Goal: Complete application form: Complete application form

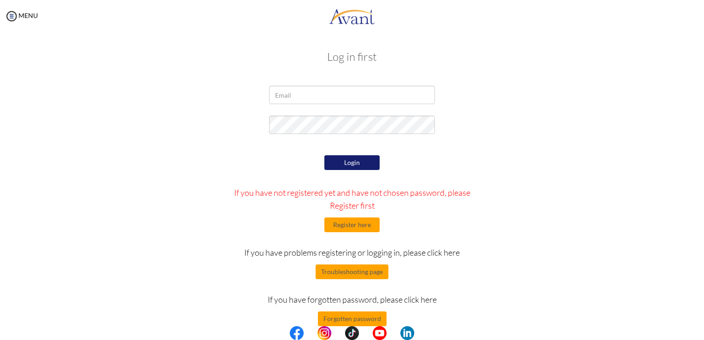
click at [363, 217] on div "Login If you have not registered yet and have not chosen password, please Regis…" at bounding box center [353, 239] width 270 height 173
click at [360, 225] on button "Register here" at bounding box center [351, 225] width 55 height 15
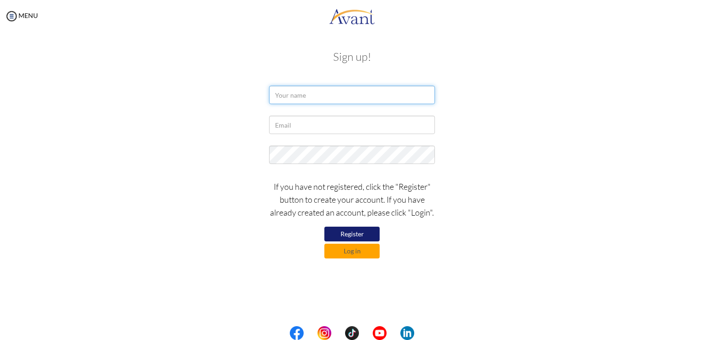
drag, startPoint x: 366, startPoint y: 90, endPoint x: 371, endPoint y: 78, distance: 12.8
click at [366, 90] on input "text" at bounding box center [352, 95] width 166 height 18
type input "HAYDEE BULLECER"
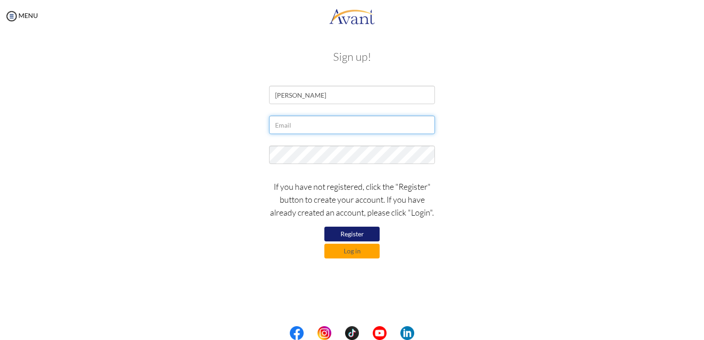
click at [331, 126] on input "text" at bounding box center [352, 125] width 166 height 18
type input "[EMAIL_ADDRESS][DOMAIN_NAME]"
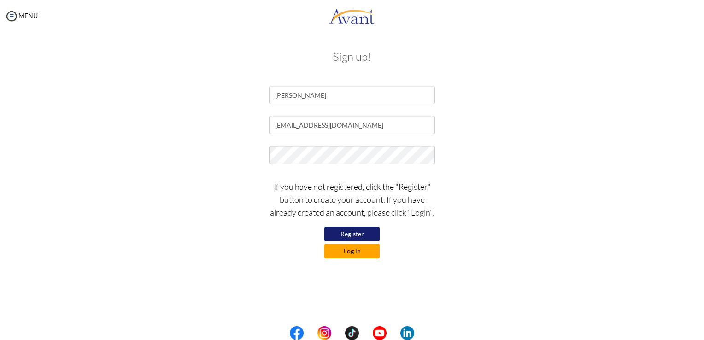
click at [355, 253] on button "Log in" at bounding box center [351, 251] width 55 height 15
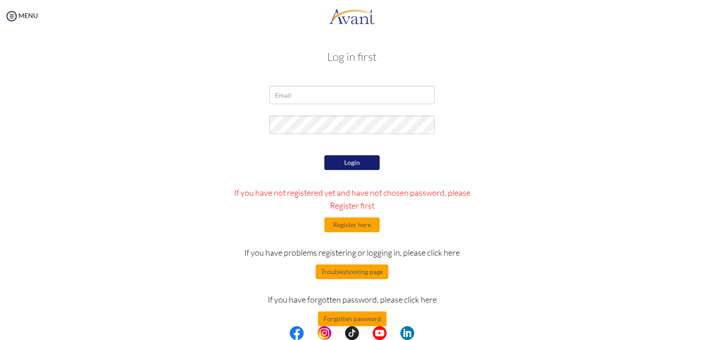
type input "[EMAIL_ADDRESS][DOMAIN_NAME]"
click at [352, 222] on button "Register here" at bounding box center [351, 225] width 55 height 15
click at [354, 161] on button "Login" at bounding box center [351, 162] width 55 height 15
click at [377, 230] on button "Register here" at bounding box center [351, 225] width 55 height 15
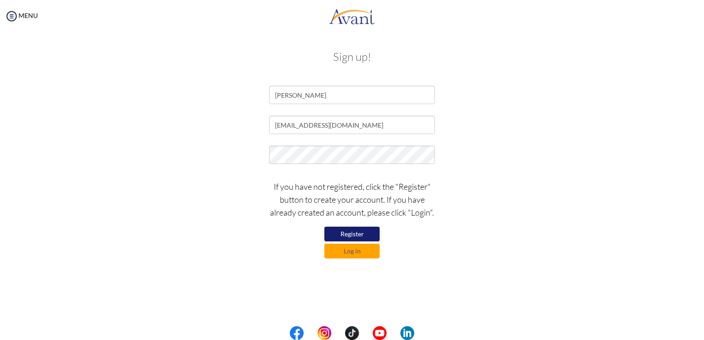
click at [348, 230] on button "Register" at bounding box center [351, 234] width 55 height 15
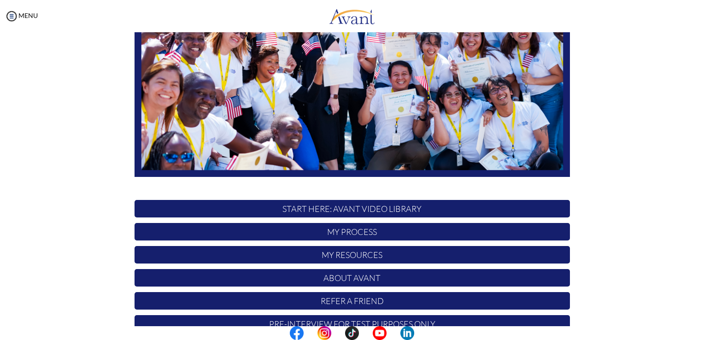
scroll to position [171, 0]
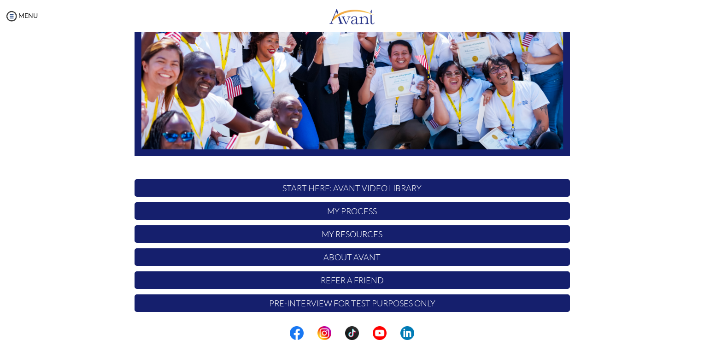
click at [373, 67] on img at bounding box center [353, 34] width 436 height 245
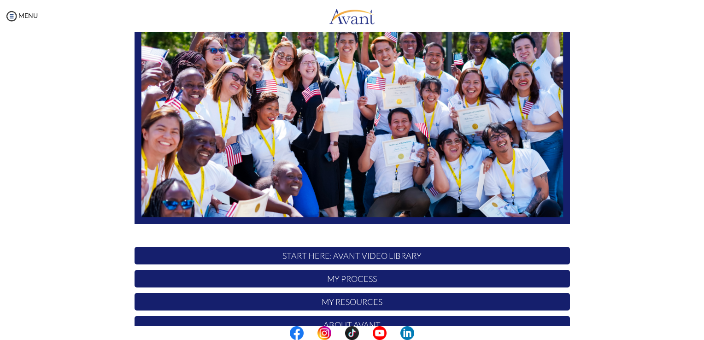
scroll to position [0, 0]
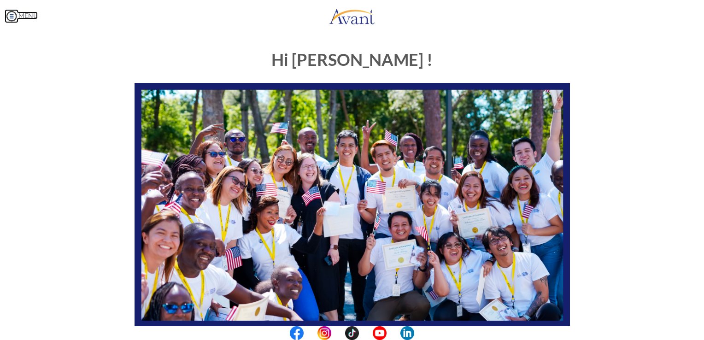
click at [19, 15] on link "MENU" at bounding box center [21, 16] width 33 height 8
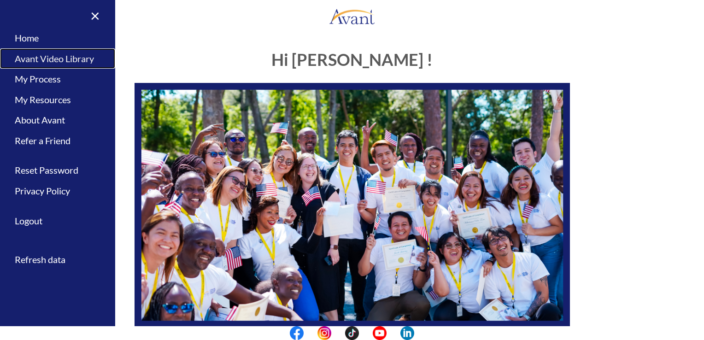
click at [49, 62] on link "Avant Video Library" at bounding box center [57, 58] width 115 height 21
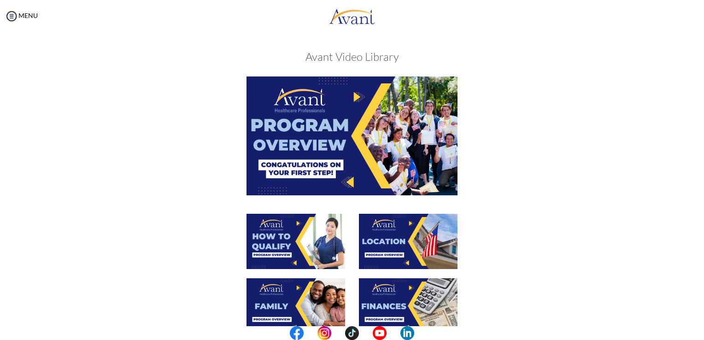
click at [331, 139] on img at bounding box center [352, 136] width 211 height 118
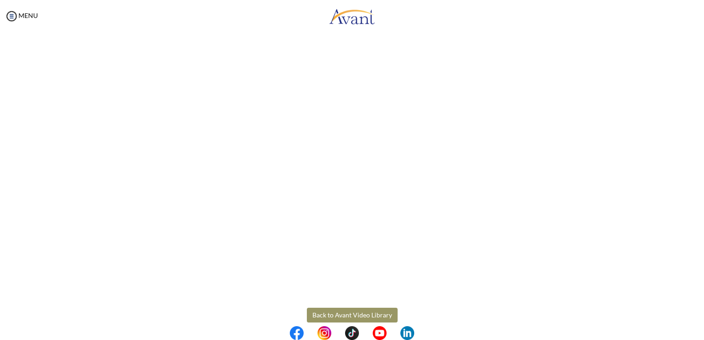
scroll to position [112, 0]
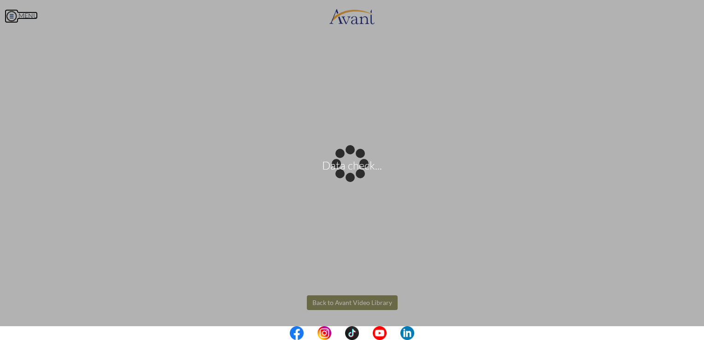
click at [15, 11] on body "Data check... Maintenance break. Please come back in 2 hours. MENU My Status Wh…" at bounding box center [352, 170] width 704 height 340
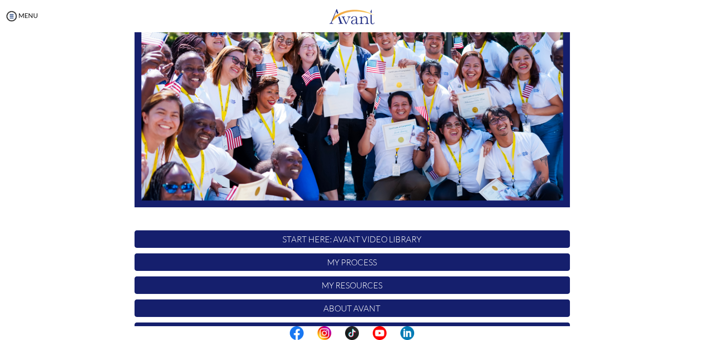
scroll to position [171, 0]
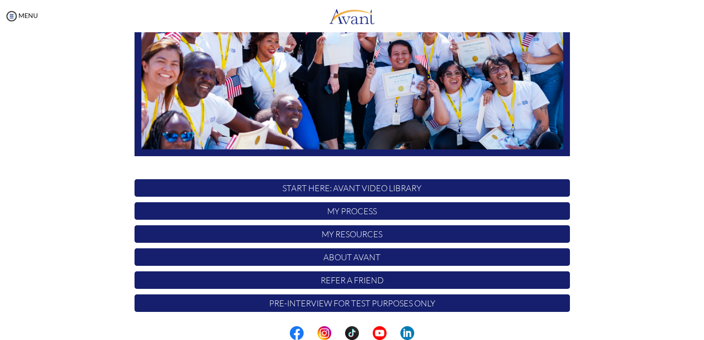
click at [344, 208] on p "My Process" at bounding box center [353, 211] width 436 height 18
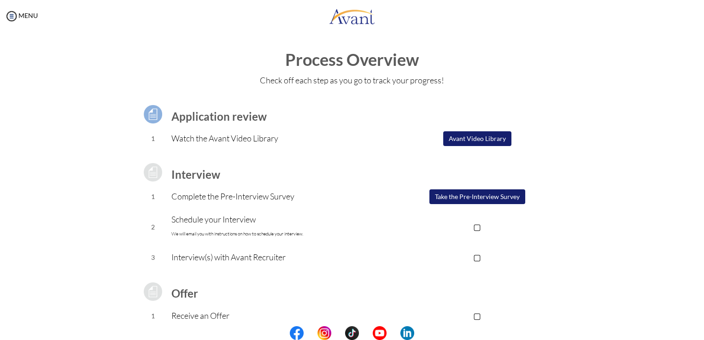
click at [481, 138] on button "Avant Video Library" at bounding box center [477, 138] width 68 height 15
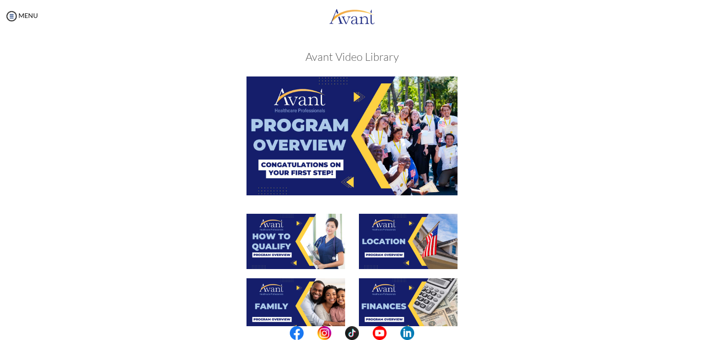
click at [336, 150] on img at bounding box center [352, 136] width 211 height 118
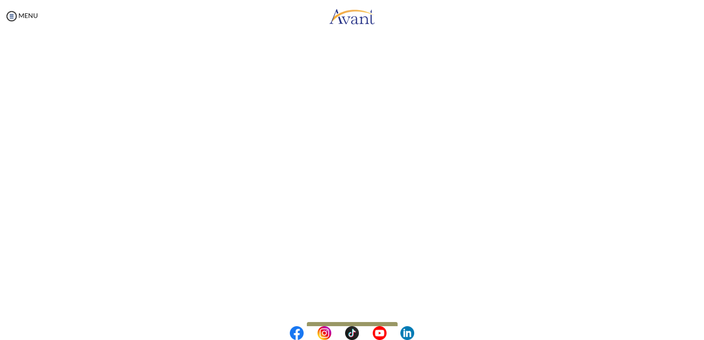
scroll to position [112, 0]
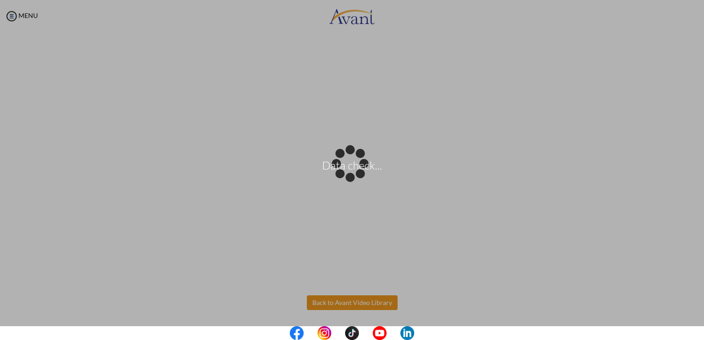
click at [350, 300] on body "Data check... Maintenance break. Please come back in 2 hours. MENU My Status Wh…" at bounding box center [352, 170] width 704 height 340
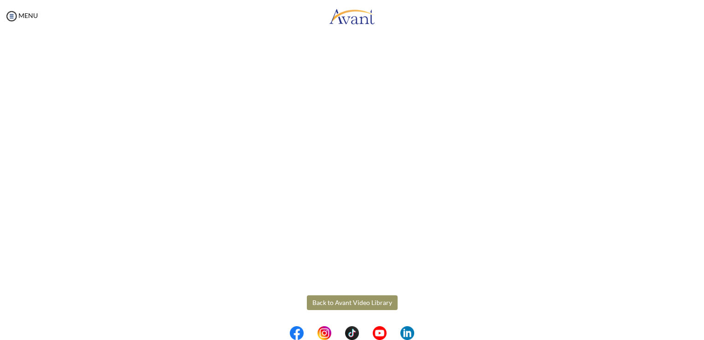
click at [349, 304] on button "Back to Avant Video Library" at bounding box center [352, 302] width 91 height 15
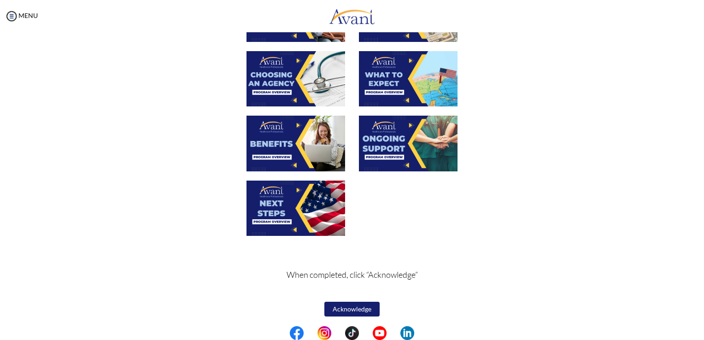
scroll to position [293, 0]
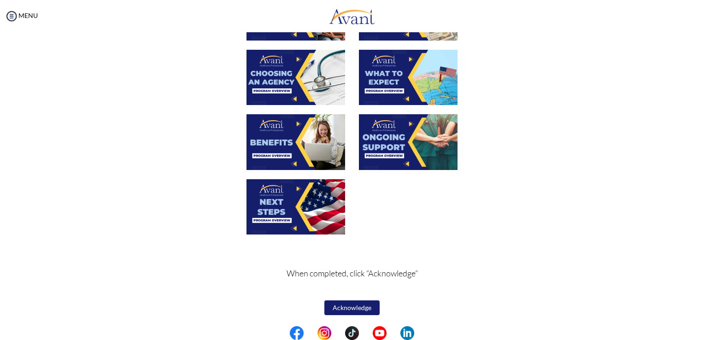
click at [359, 307] on button "Acknowledge" at bounding box center [351, 307] width 55 height 15
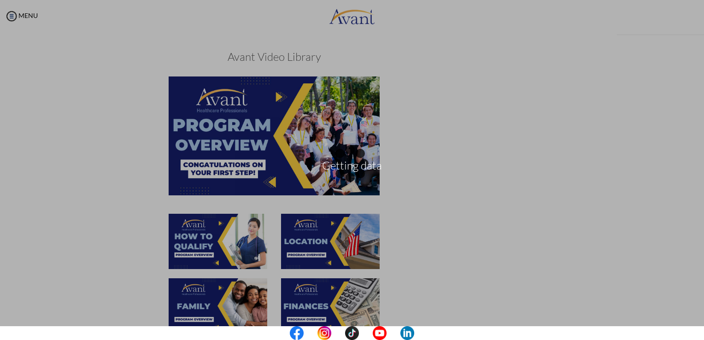
scroll to position [294, 0]
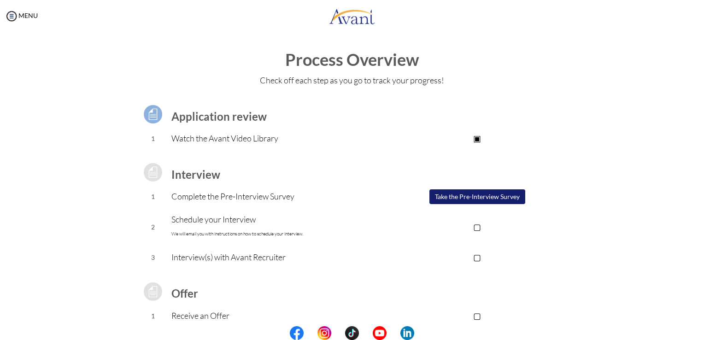
click at [461, 194] on button "Take the Pre-Interview Survey" at bounding box center [478, 196] width 96 height 15
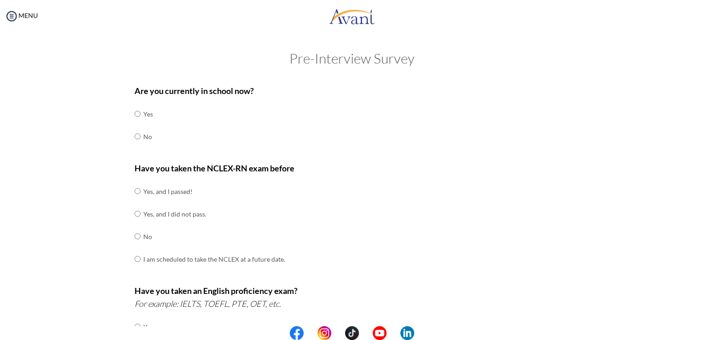
click at [144, 143] on td "No" at bounding box center [148, 136] width 10 height 23
click at [135, 133] on input "radio" at bounding box center [138, 136] width 6 height 18
radio input "true"
click at [135, 188] on input "radio" at bounding box center [138, 191] width 6 height 18
radio input "true"
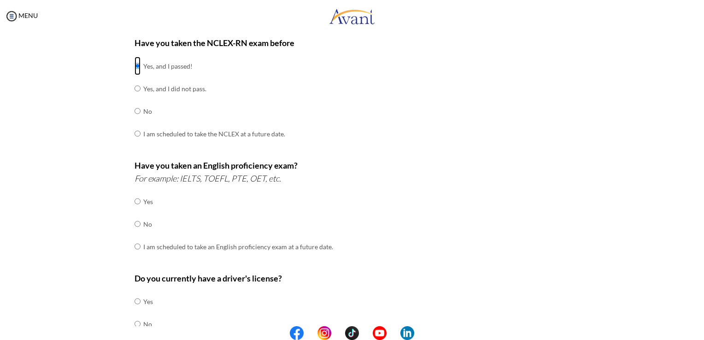
scroll to position [138, 0]
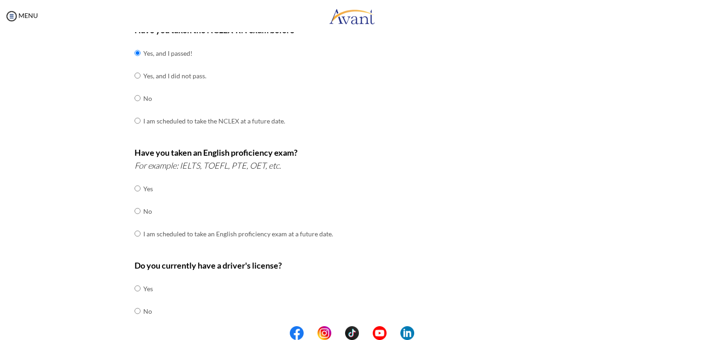
click at [143, 209] on td "No" at bounding box center [238, 211] width 190 height 23
click at [135, 211] on input "radio" at bounding box center [138, 211] width 6 height 18
radio input "true"
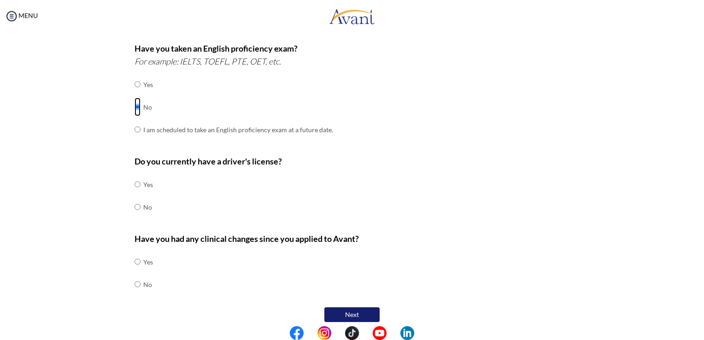
scroll to position [248, 0]
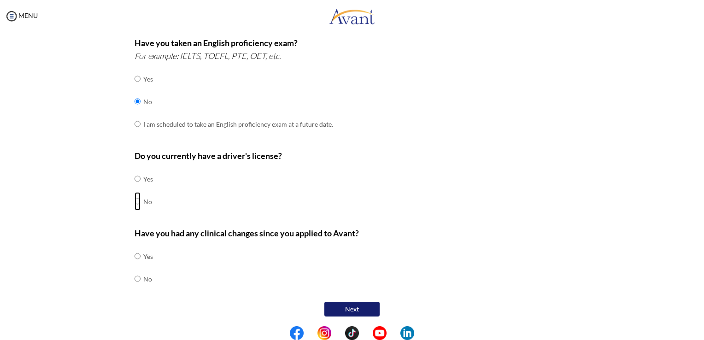
click at [136, 202] on input "radio" at bounding box center [138, 201] width 6 height 18
radio input "true"
click at [135, 277] on input "radio" at bounding box center [138, 279] width 6 height 18
radio input "true"
click at [335, 310] on button "Next" at bounding box center [351, 309] width 55 height 15
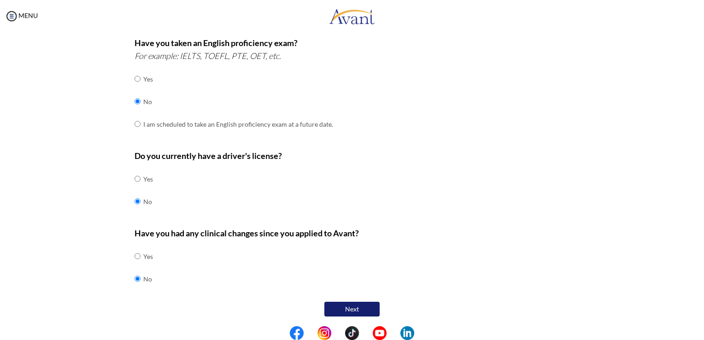
scroll to position [18, 0]
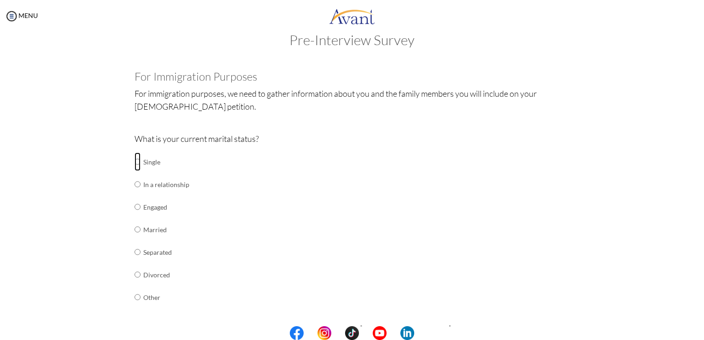
click at [135, 160] on input "radio" at bounding box center [138, 162] width 6 height 18
radio input "true"
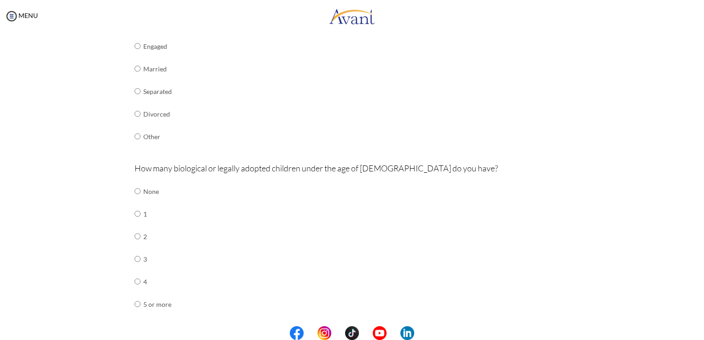
scroll to position [282, 0]
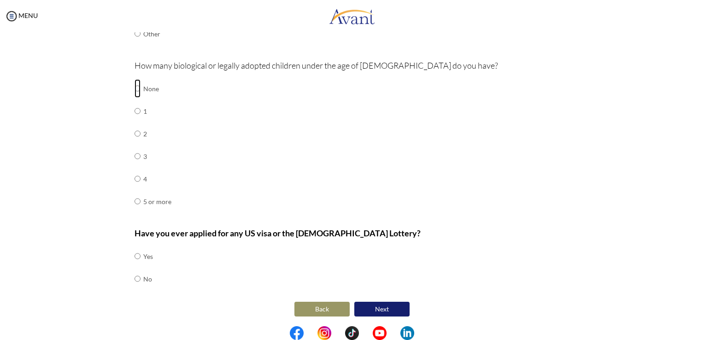
click at [135, 86] on input "radio" at bounding box center [138, 88] width 6 height 18
radio input "true"
click at [136, 279] on input "radio" at bounding box center [138, 279] width 6 height 18
radio input "true"
click at [366, 308] on button "Next" at bounding box center [381, 309] width 55 height 15
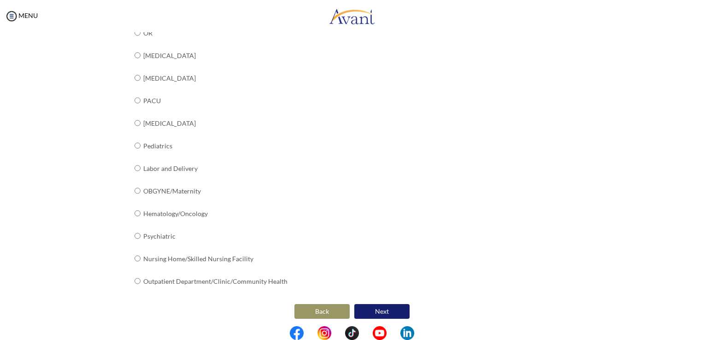
scroll to position [326, 0]
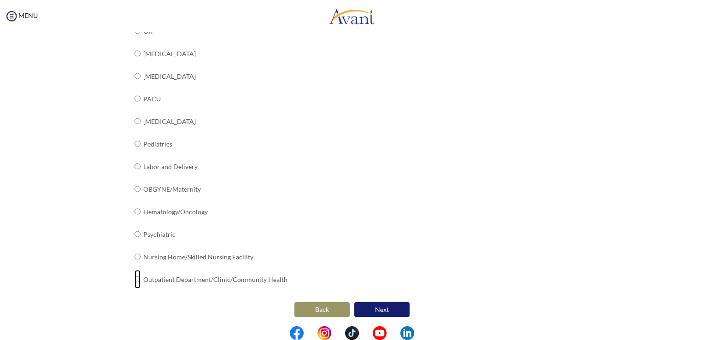
click at [135, 277] on input "radio" at bounding box center [138, 279] width 6 height 18
radio input "true"
click at [371, 309] on button "Next" at bounding box center [381, 309] width 55 height 15
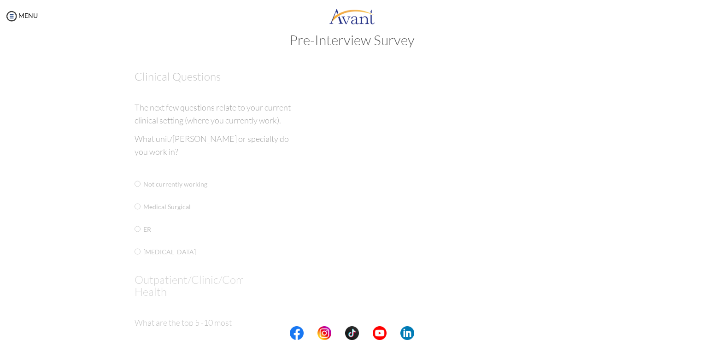
scroll to position [0, 0]
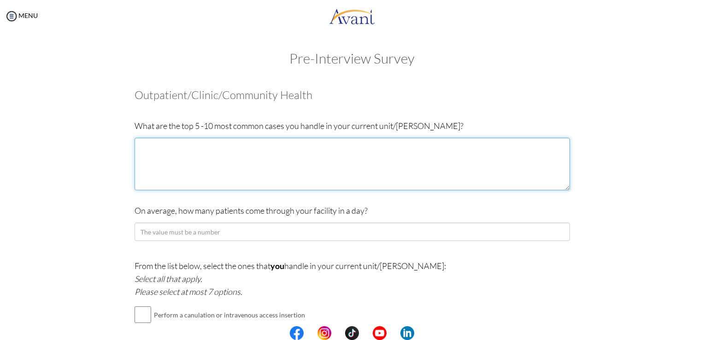
click at [271, 162] on textarea at bounding box center [353, 164] width 436 height 53
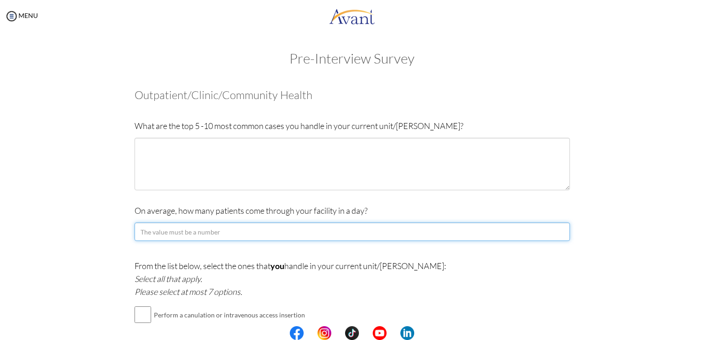
click at [291, 237] on input "number" at bounding box center [353, 232] width 436 height 18
type input "50"
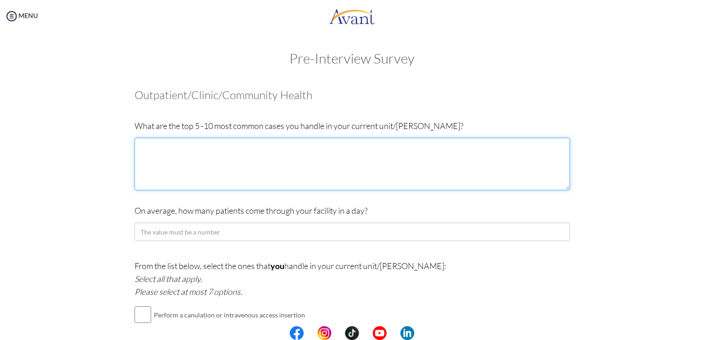
click at [179, 153] on textarea at bounding box center [353, 164] width 436 height 53
click at [159, 147] on textarea "[MEDICAL_DATA], CAD, [MEDICAL_DATA], Arrythmias / Patient with pacemakers, Hype…" at bounding box center [353, 164] width 436 height 53
click at [456, 148] on textarea "[MEDICAL_DATA], [MEDICAL_DATA], CAD, [MEDICAL_DATA], Arrythmias / Patient with …" at bounding box center [353, 164] width 436 height 53
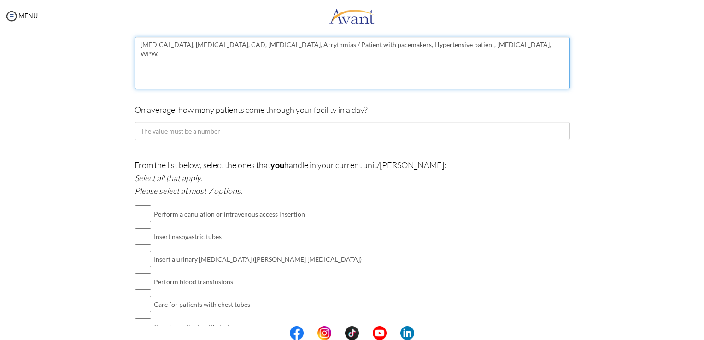
scroll to position [138, 0]
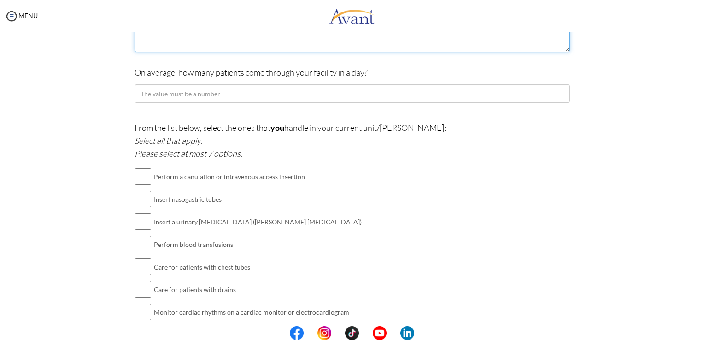
type textarea "[MEDICAL_DATA], [MEDICAL_DATA], CAD, [MEDICAL_DATA], Arrythmias / Patient with …"
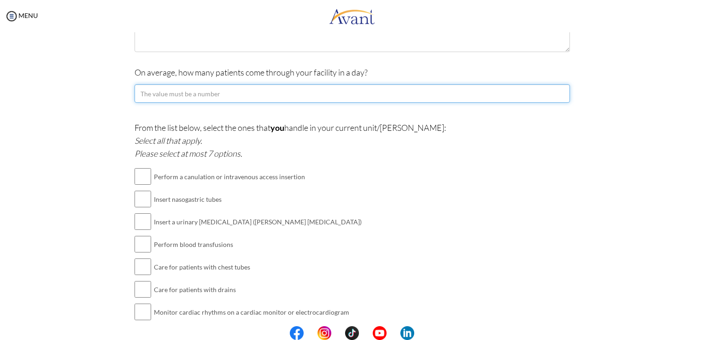
click at [166, 93] on input "number" at bounding box center [353, 93] width 436 height 18
click at [559, 95] on input "-1" at bounding box center [353, 93] width 436 height 18
click at [559, 95] on input "-2" at bounding box center [353, 93] width 436 height 18
click at [558, 91] on input "-2" at bounding box center [353, 93] width 436 height 18
click at [558, 91] on input "-1" at bounding box center [353, 93] width 436 height 18
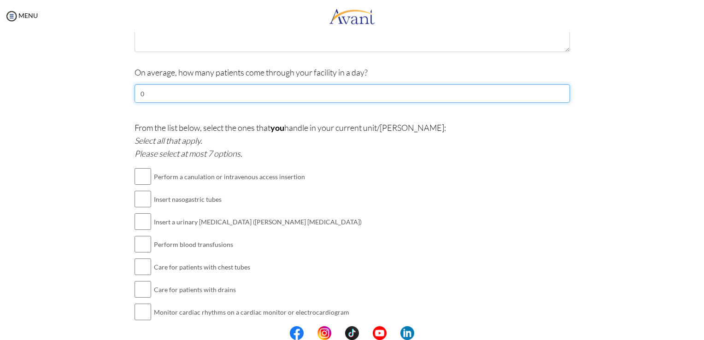
click at [558, 91] on input "0" at bounding box center [353, 93] width 436 height 18
click at [558, 91] on input "1" at bounding box center [353, 93] width 436 height 18
click at [558, 91] on input "2" at bounding box center [353, 93] width 436 height 18
click at [558, 91] on input "5" at bounding box center [353, 93] width 436 height 18
drag, startPoint x: 200, startPoint y: 100, endPoint x: 160, endPoint y: 106, distance: 40.2
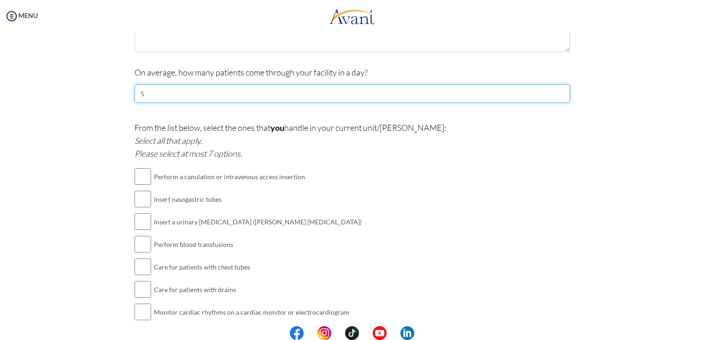
click at [160, 106] on div "On average, how many patients come through your facility in a day? 5" at bounding box center [353, 91] width 436 height 51
drag, startPoint x: 158, startPoint y: 101, endPoint x: 116, endPoint y: 102, distance: 42.0
click at [116, 102] on div "Are you currently in school now? Yes No Have you taken the NCLEX-RN exam before…" at bounding box center [351, 157] width 539 height 433
type input "50"
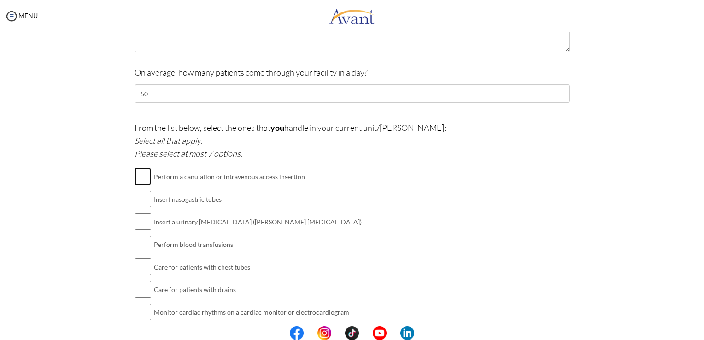
click at [140, 176] on input "checkbox" at bounding box center [143, 176] width 17 height 18
checkbox input "true"
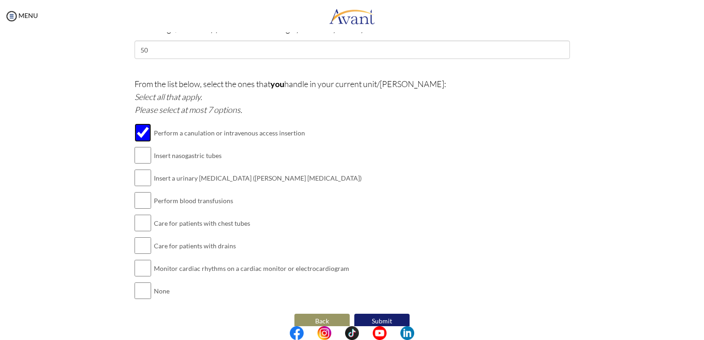
scroll to position [184, 0]
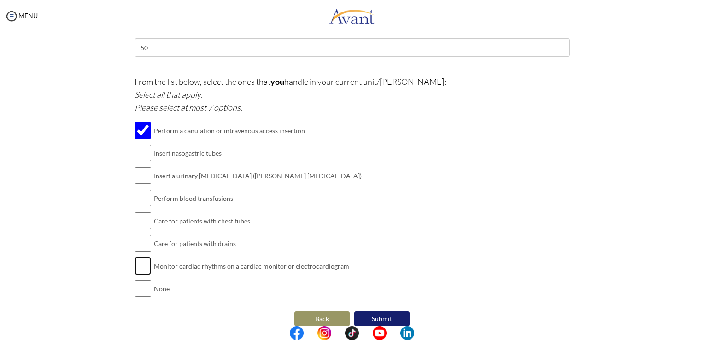
click at [141, 266] on input "checkbox" at bounding box center [143, 266] width 17 height 18
checkbox input "true"
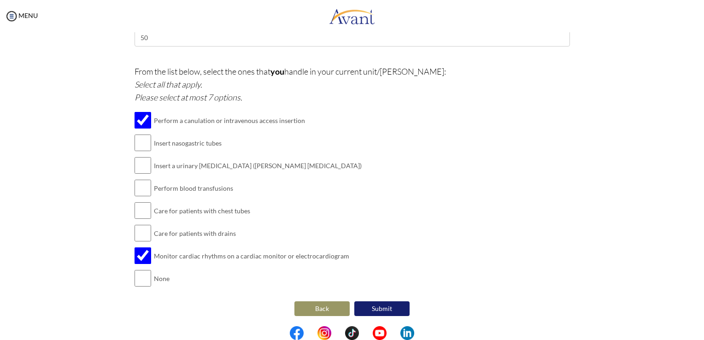
click at [370, 308] on button "Submit" at bounding box center [381, 308] width 55 height 15
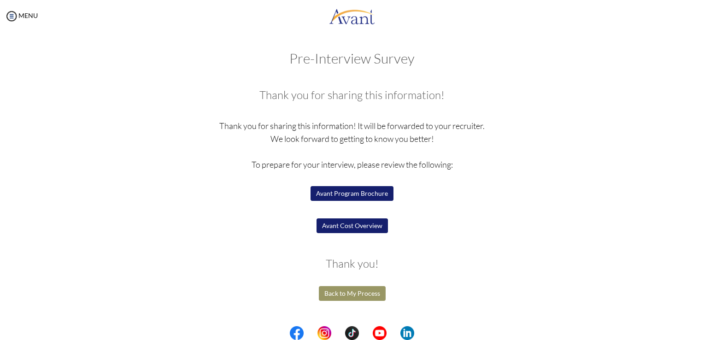
click at [367, 226] on button "Avant Cost Overview" at bounding box center [352, 225] width 71 height 15
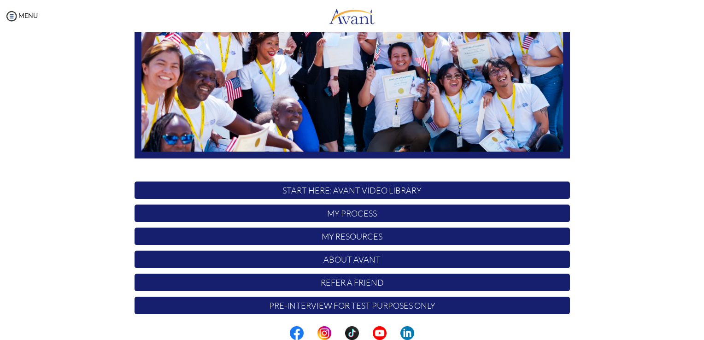
scroll to position [171, 0]
